Goal: Information Seeking & Learning: Learn about a topic

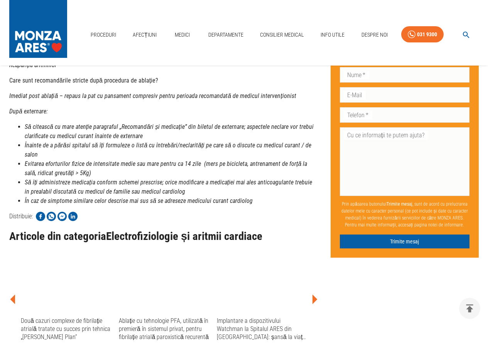
scroll to position [1699, 0]
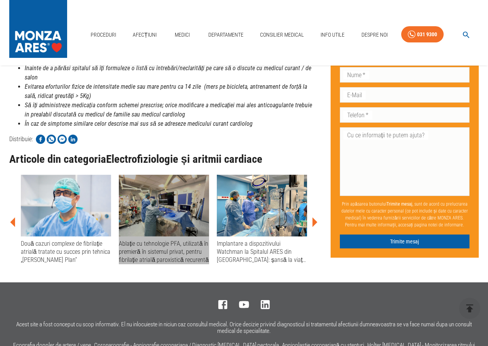
click at [142, 207] on img at bounding box center [164, 206] width 90 height 62
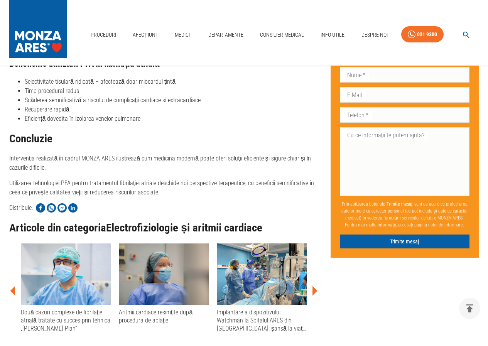
scroll to position [1429, 0]
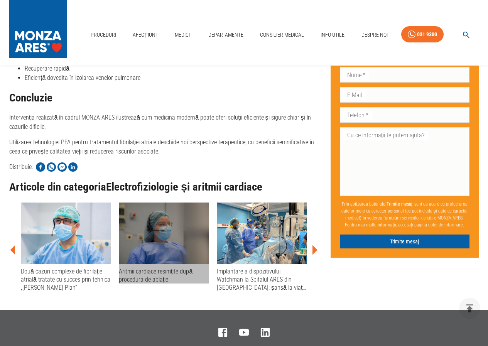
click at [171, 245] on img at bounding box center [164, 234] width 90 height 62
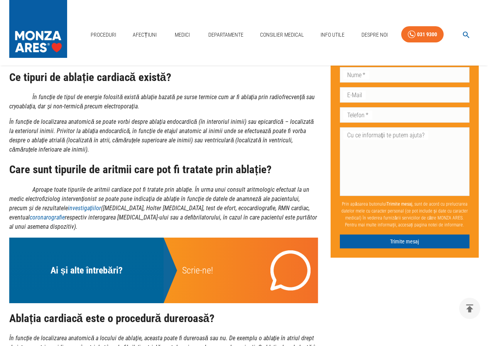
scroll to position [541, 0]
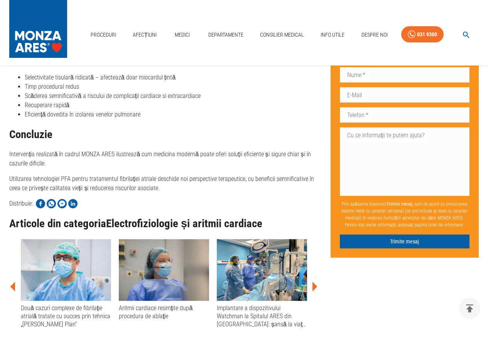
scroll to position [1219, 0]
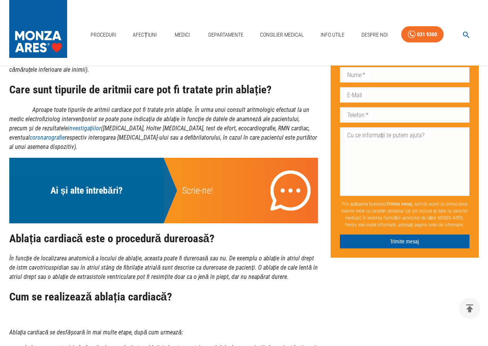
scroll to position [544, 0]
